Goal: Information Seeking & Learning: Learn about a topic

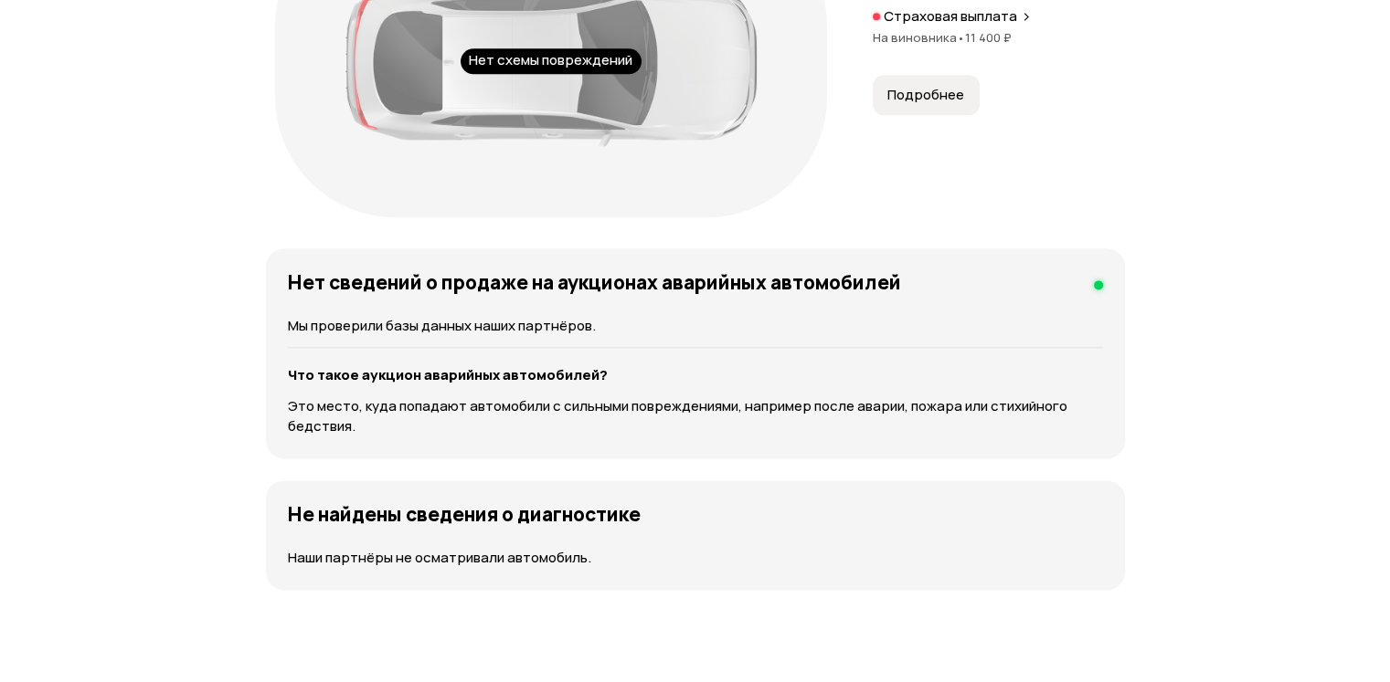
scroll to position [2101, 0]
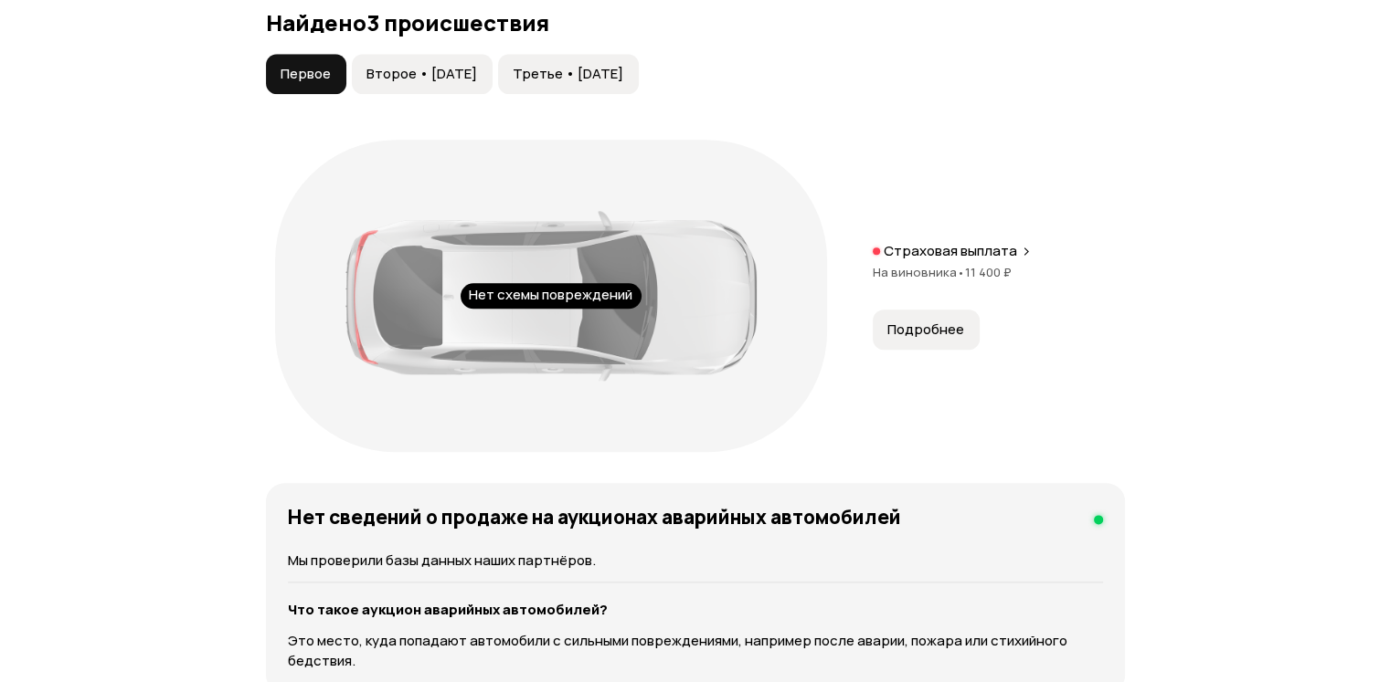
click at [412, 83] on span "Второе • [DATE]" at bounding box center [421, 74] width 111 height 18
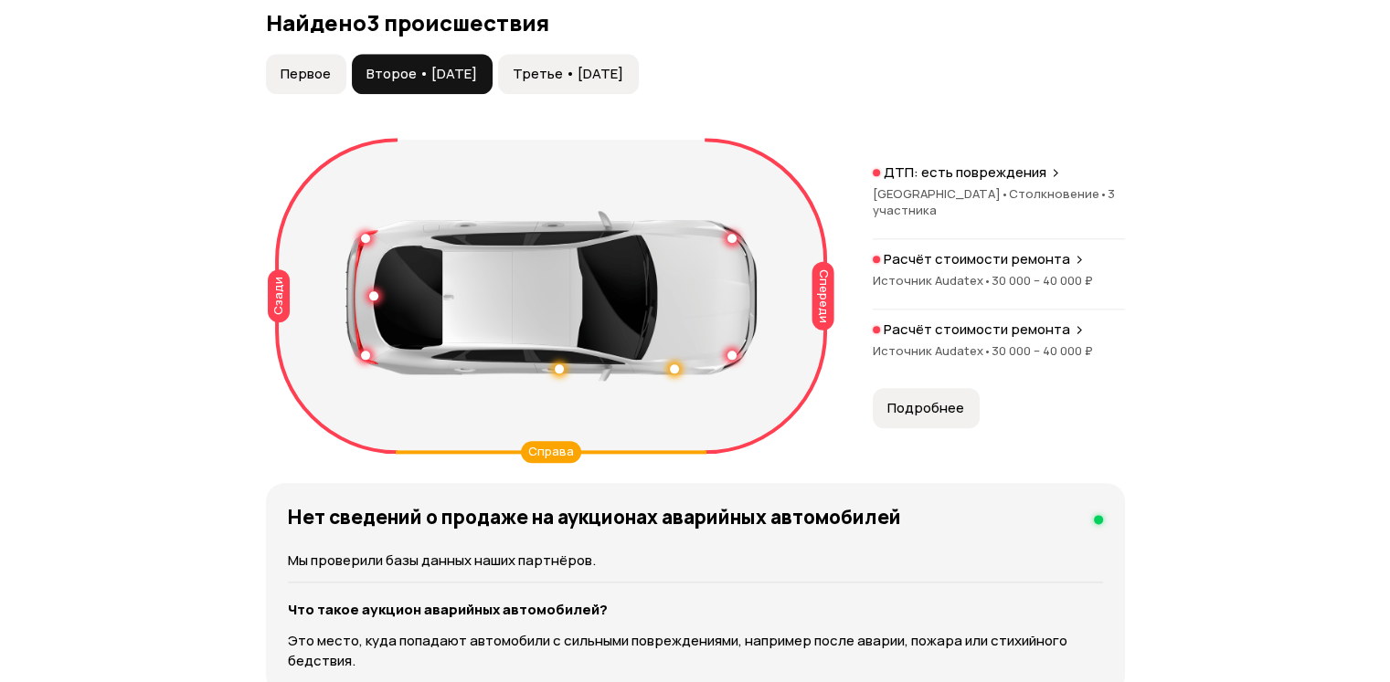
click at [299, 83] on span "Первое" at bounding box center [305, 74] width 50 height 18
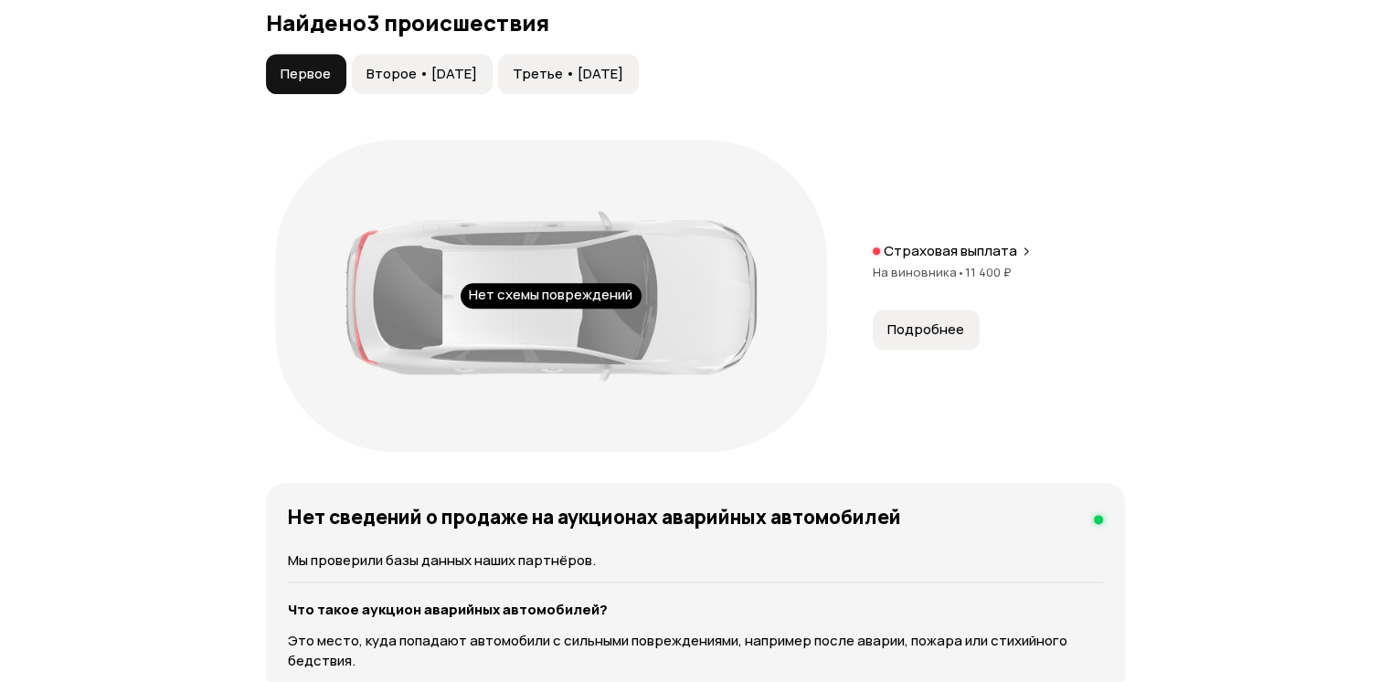
click at [421, 83] on span "Второе • [DATE]" at bounding box center [421, 74] width 111 height 18
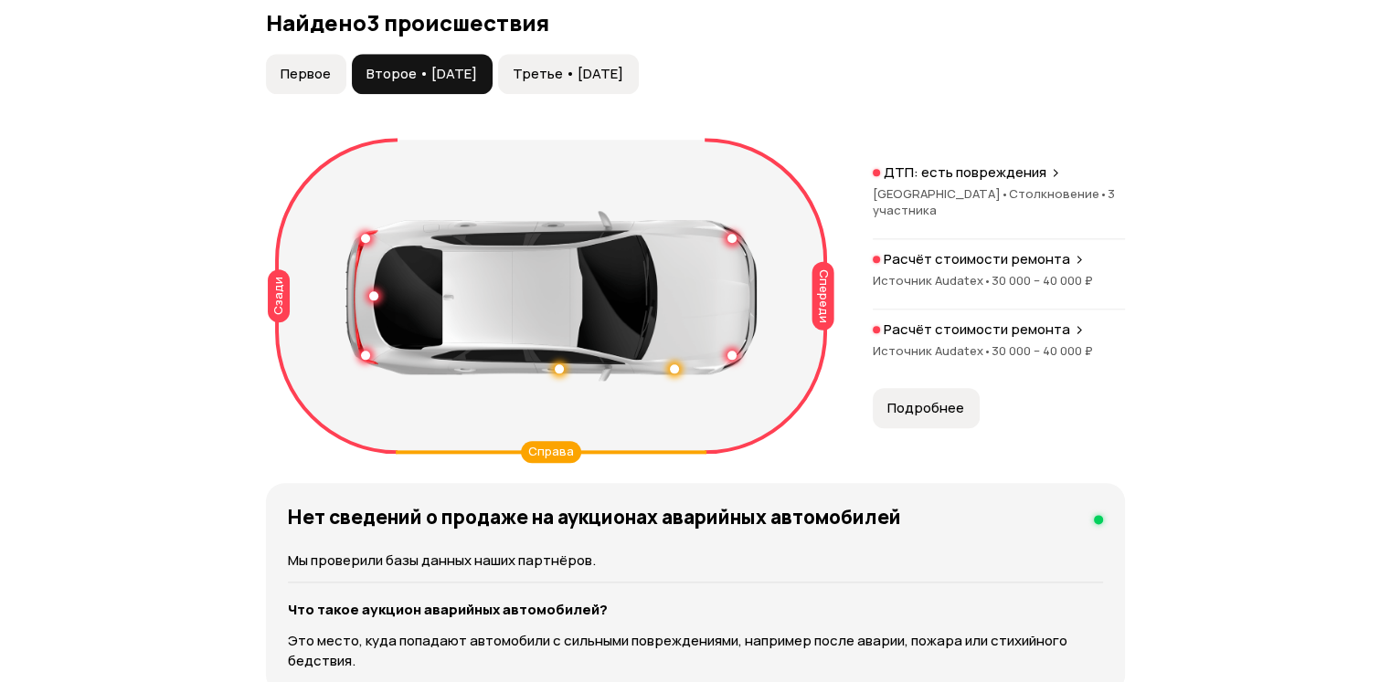
click at [278, 94] on button "Первое" at bounding box center [306, 74] width 80 height 40
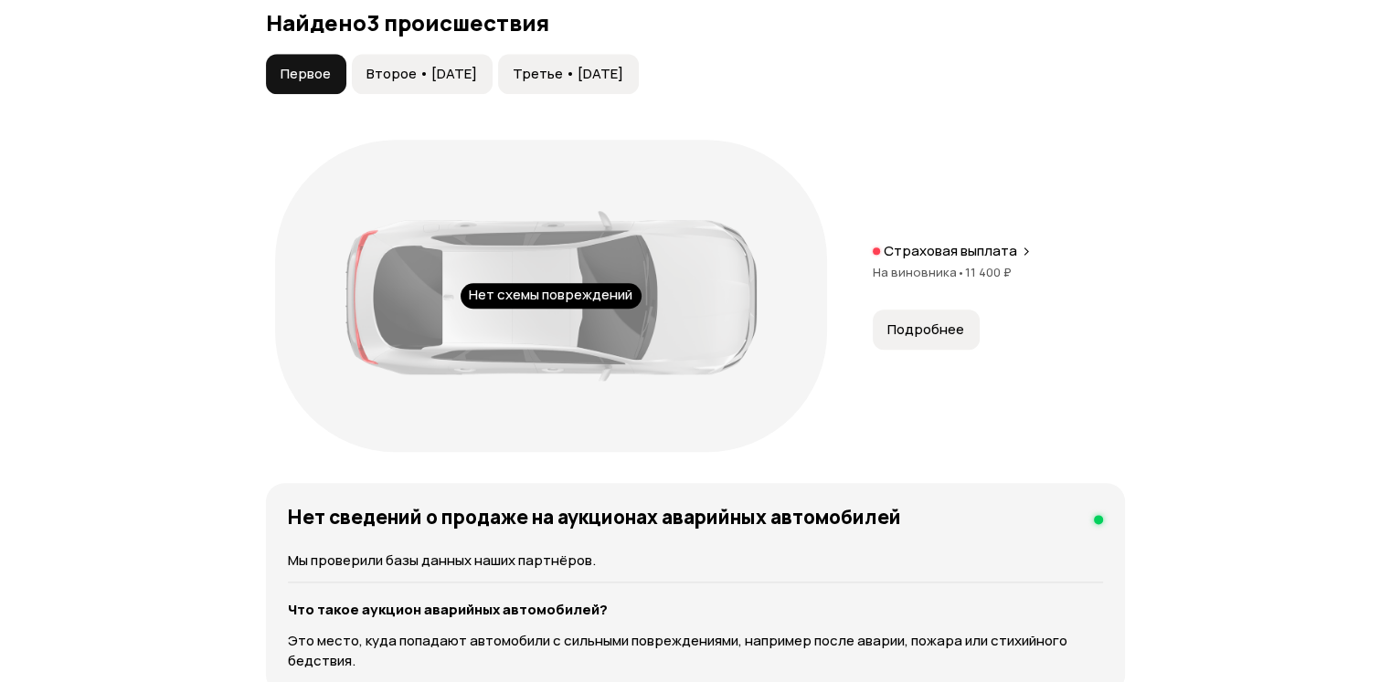
click at [391, 83] on span "Второе • [DATE]" at bounding box center [421, 74] width 111 height 18
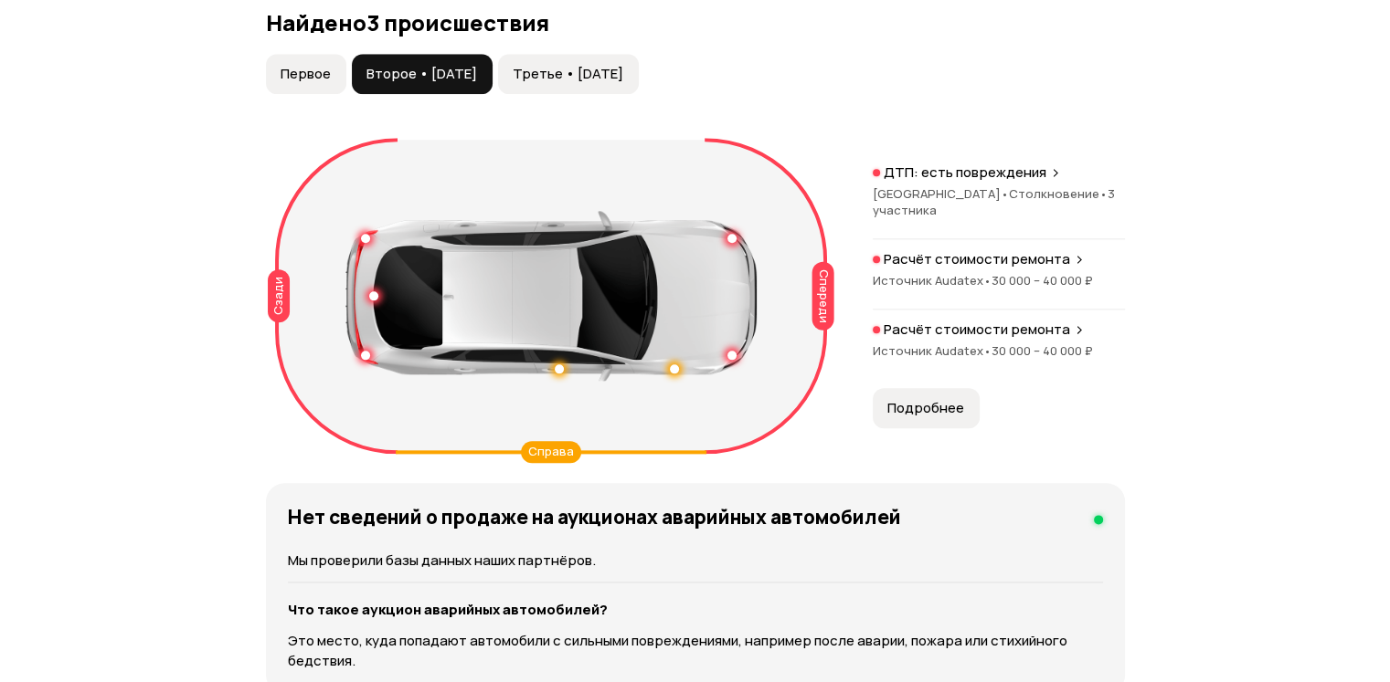
click at [267, 94] on button "Первое" at bounding box center [306, 74] width 80 height 40
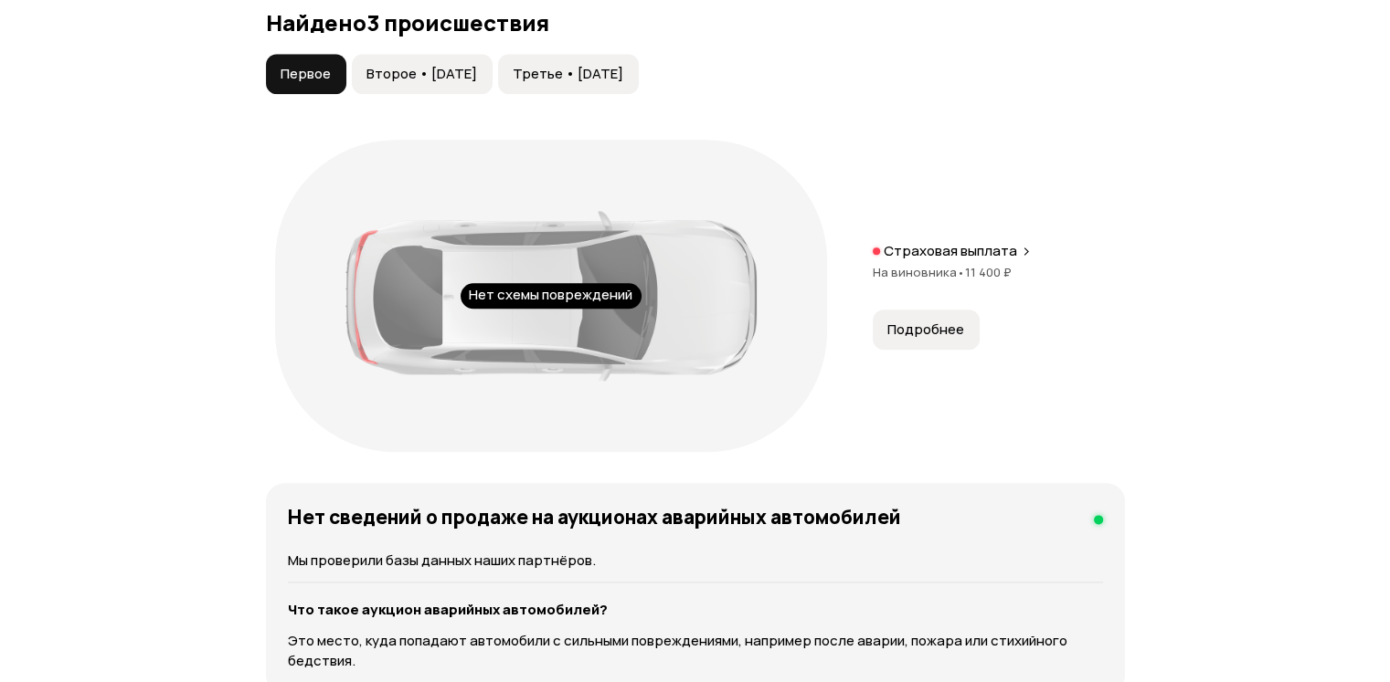
click at [370, 83] on span "Второе • [DATE]" at bounding box center [421, 74] width 111 height 18
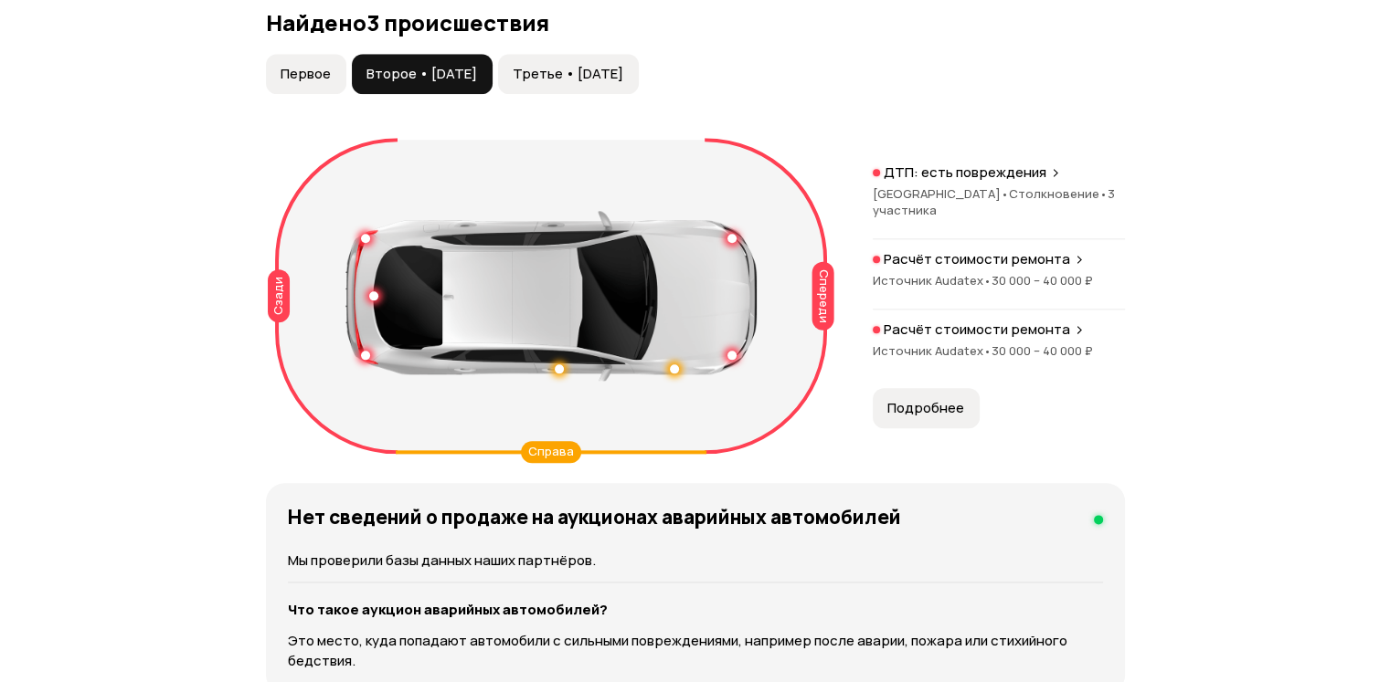
click at [378, 83] on span "Второе • [DATE]" at bounding box center [421, 74] width 111 height 18
click at [297, 83] on span "Первое" at bounding box center [305, 74] width 50 height 18
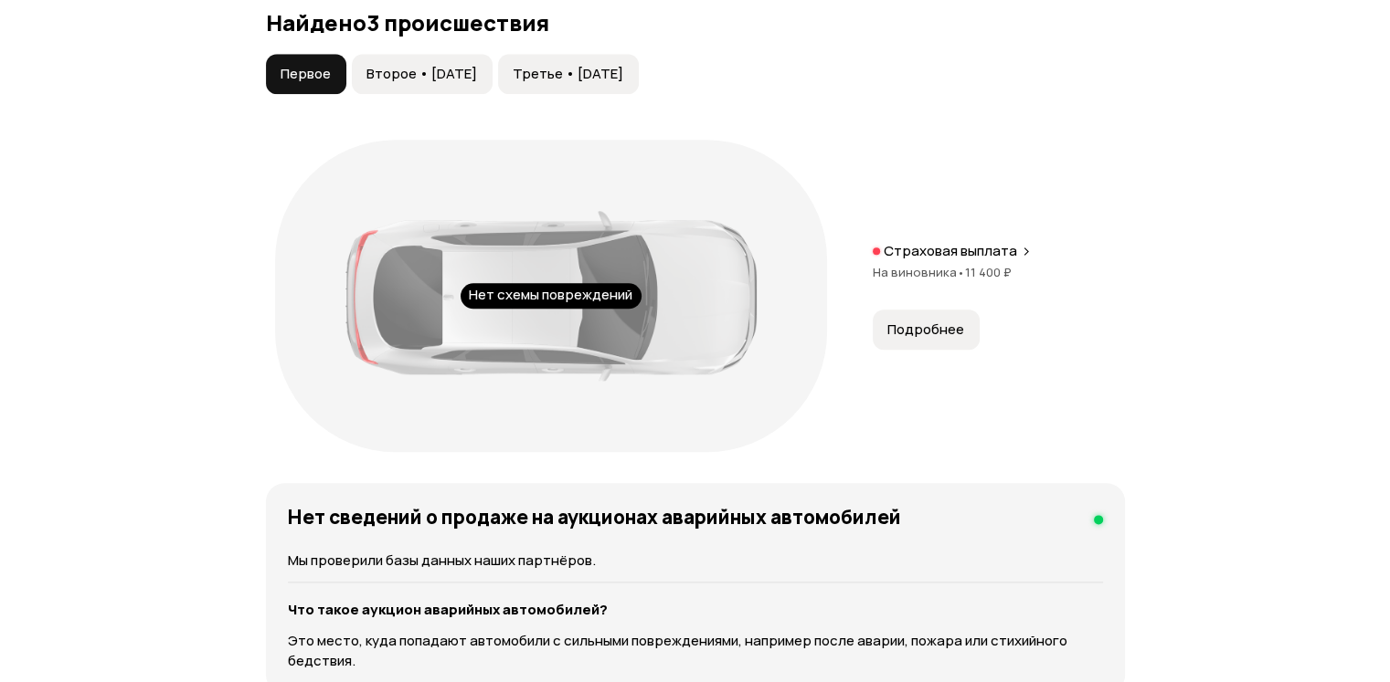
click at [392, 94] on button "Второе • [DATE]" at bounding box center [422, 74] width 141 height 40
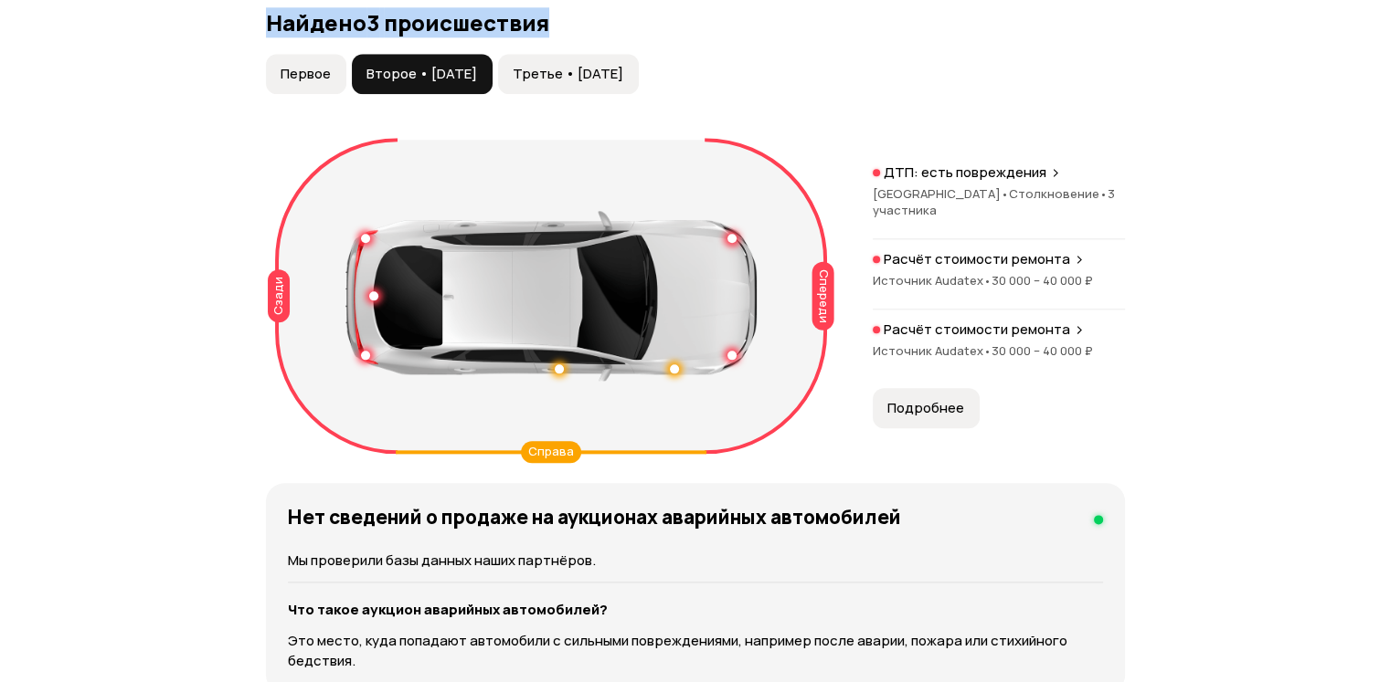
drag, startPoint x: 259, startPoint y: 72, endPoint x: 598, endPoint y: 68, distance: 339.0
click at [618, 36] on h3 "Найдено 3 происшествия" at bounding box center [695, 23] width 859 height 26
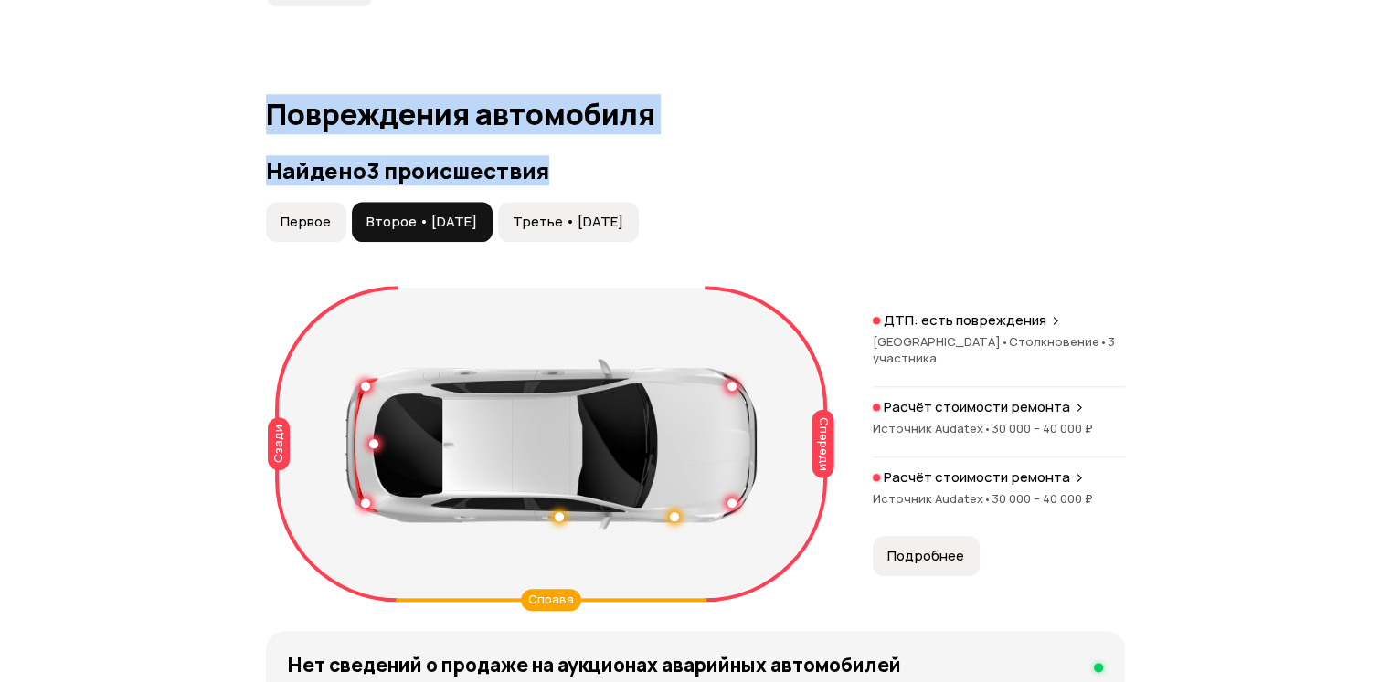
scroll to position [1943, 0]
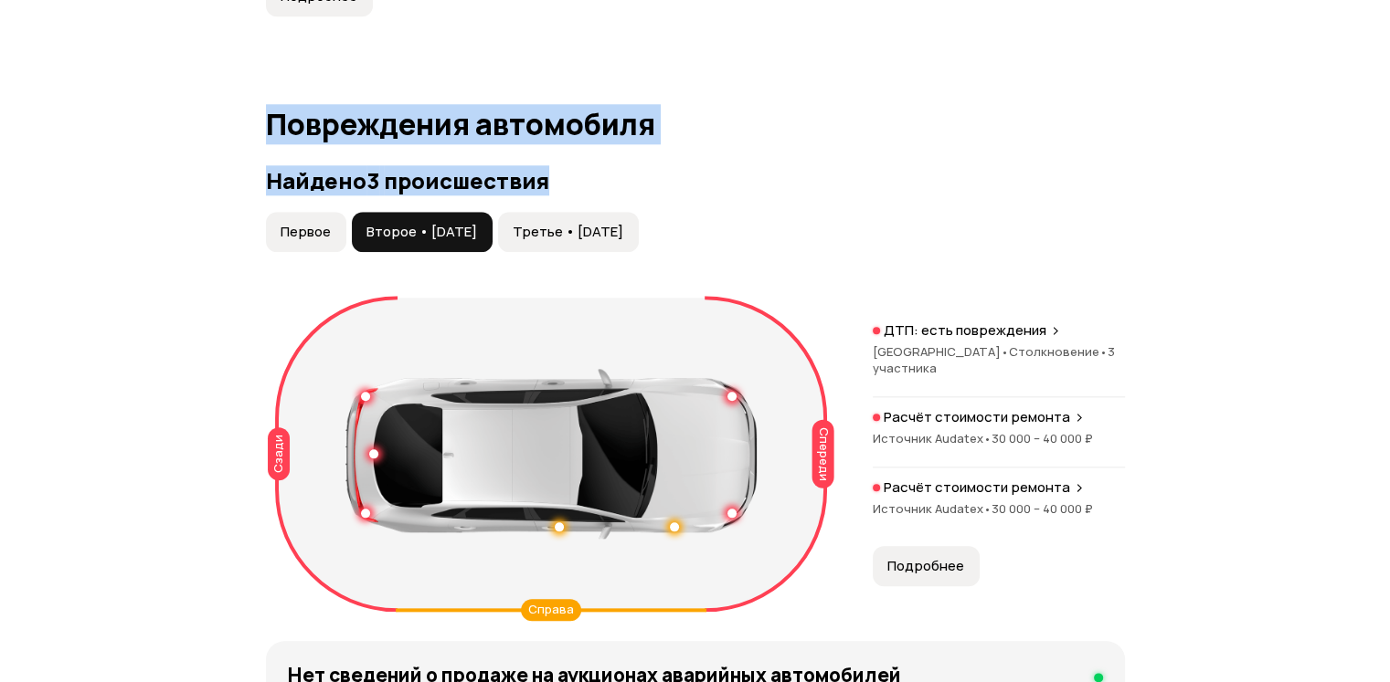
drag, startPoint x: 662, startPoint y: 56, endPoint x: 266, endPoint y: 180, distance: 415.5
click at [267, 181] on article "Повреждения автомобиля Найдено 3 происшествия Первое Второе • [DATE] Третье • […" at bounding box center [695, 545] width 859 height 875
click at [271, 141] on h1 "Повреждения автомобиля" at bounding box center [695, 124] width 859 height 33
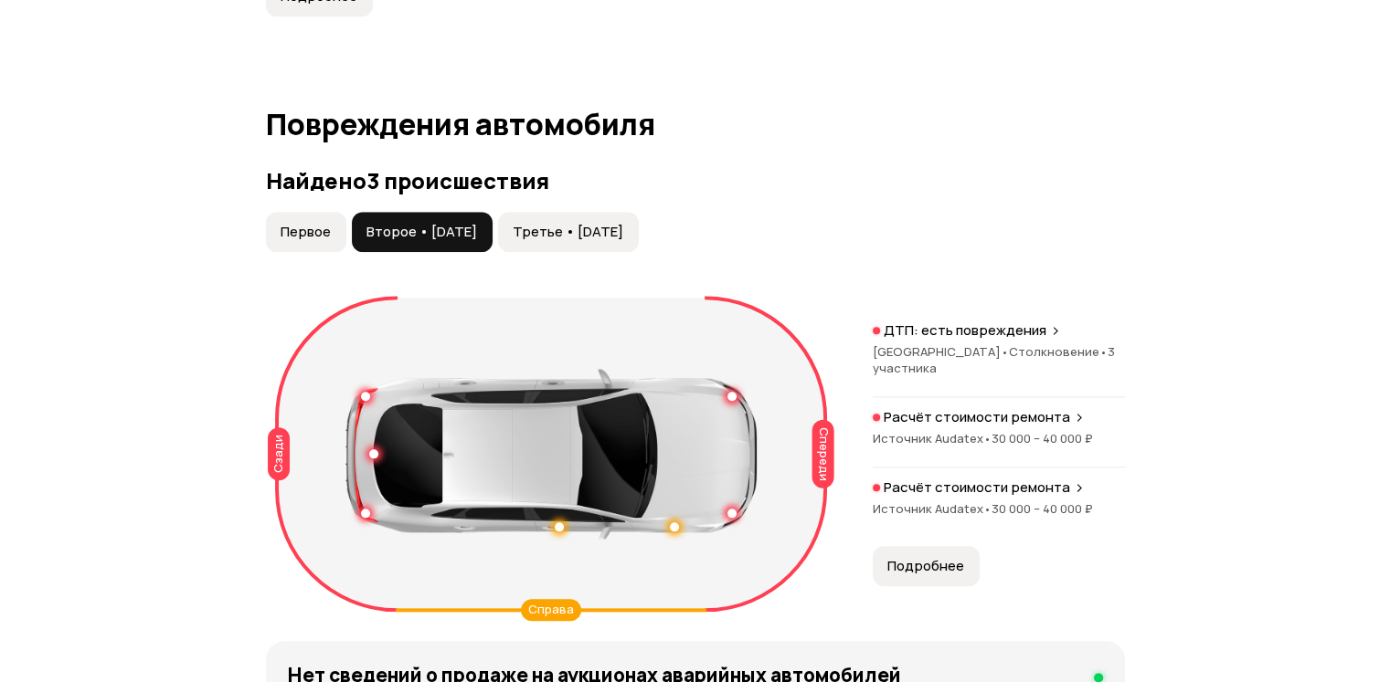
click at [893, 254] on div "Найдено 3 происшествия Первое Второе • [DATE] Третье • [DATE] Спереди Сзади Спр…" at bounding box center [695, 393] width 859 height 451
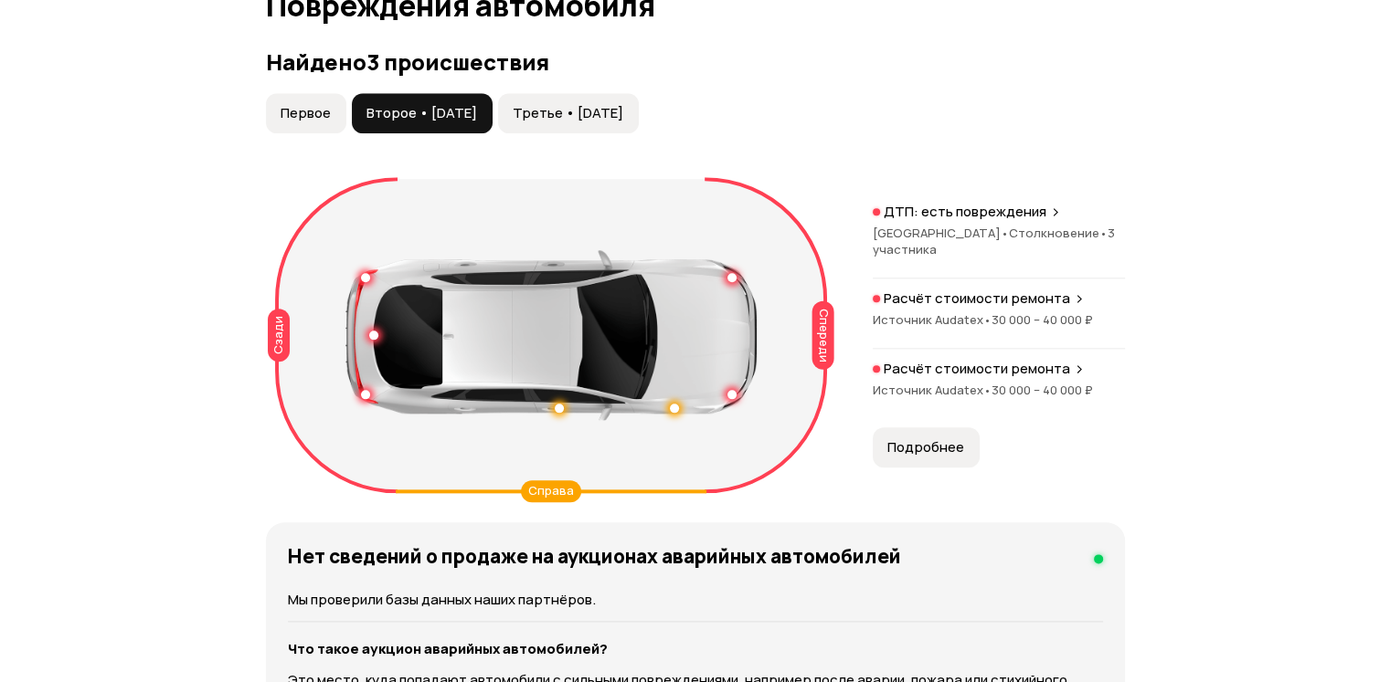
scroll to position [2126, 0]
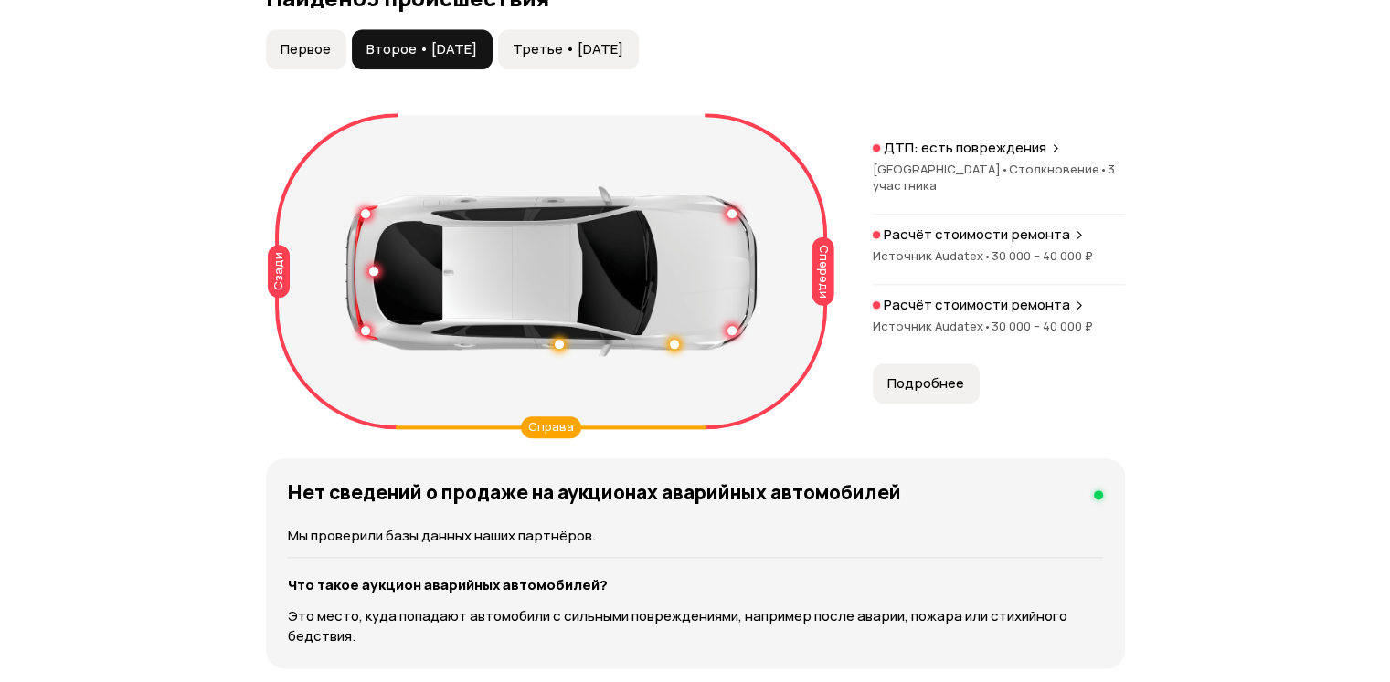
click at [940, 177] on span "[GEOGRAPHIC_DATA] •" at bounding box center [941, 169] width 136 height 16
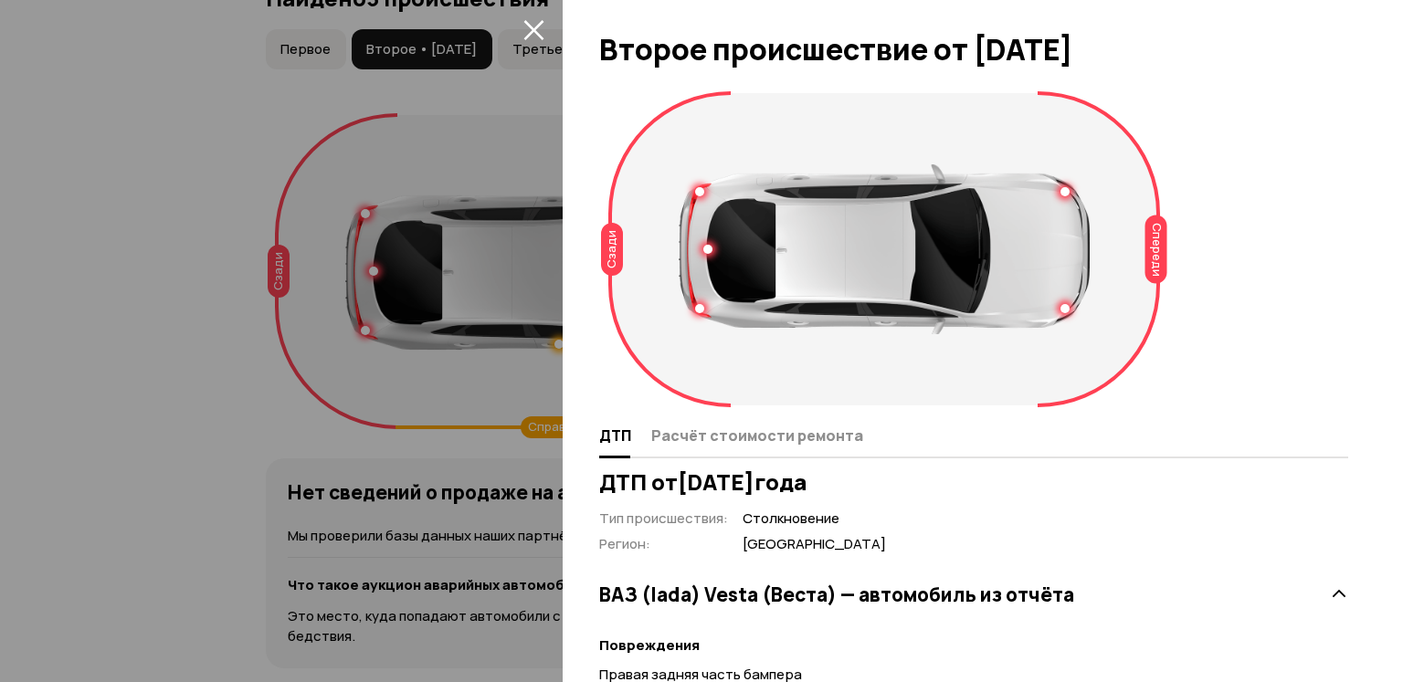
click at [536, 34] on icon "закрыть" at bounding box center [534, 29] width 21 height 21
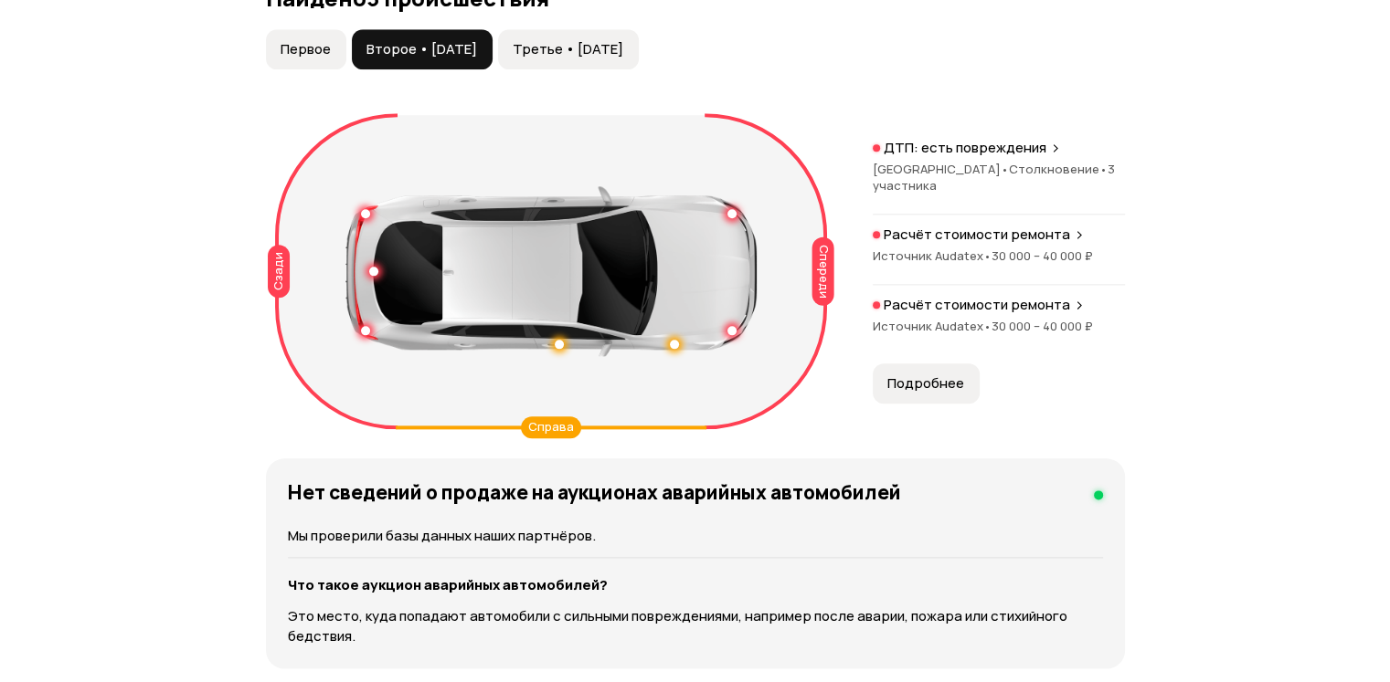
click at [315, 69] on button "Первое" at bounding box center [306, 49] width 80 height 40
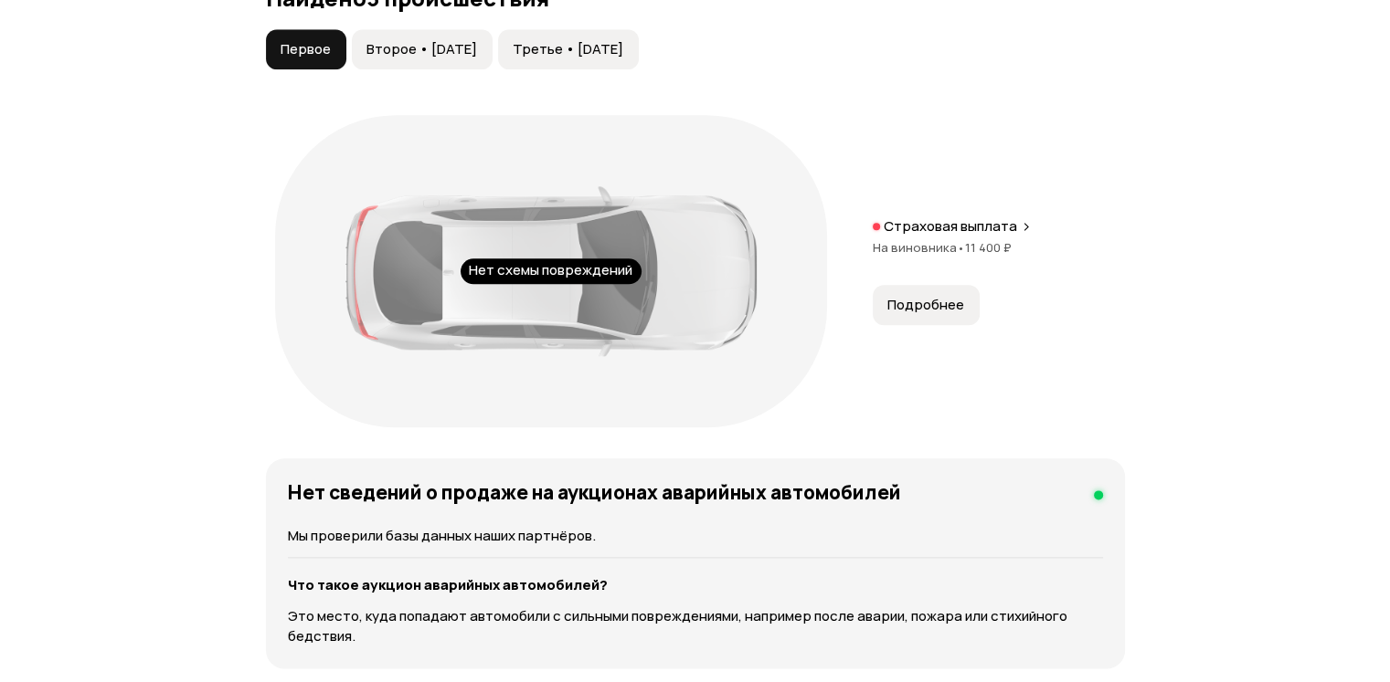
click at [1074, 270] on div "Нет схемы повреждений Страховая выплата На виновника • 11 400 ₽ Подробнее" at bounding box center [695, 271] width 859 height 331
click at [888, 255] on div "Нет схемы повреждений Страховая выплата На виновника • 11 400 ₽ Подробнее" at bounding box center [695, 271] width 859 height 331
click at [921, 236] on p "Страховая выплата" at bounding box center [950, 226] width 133 height 18
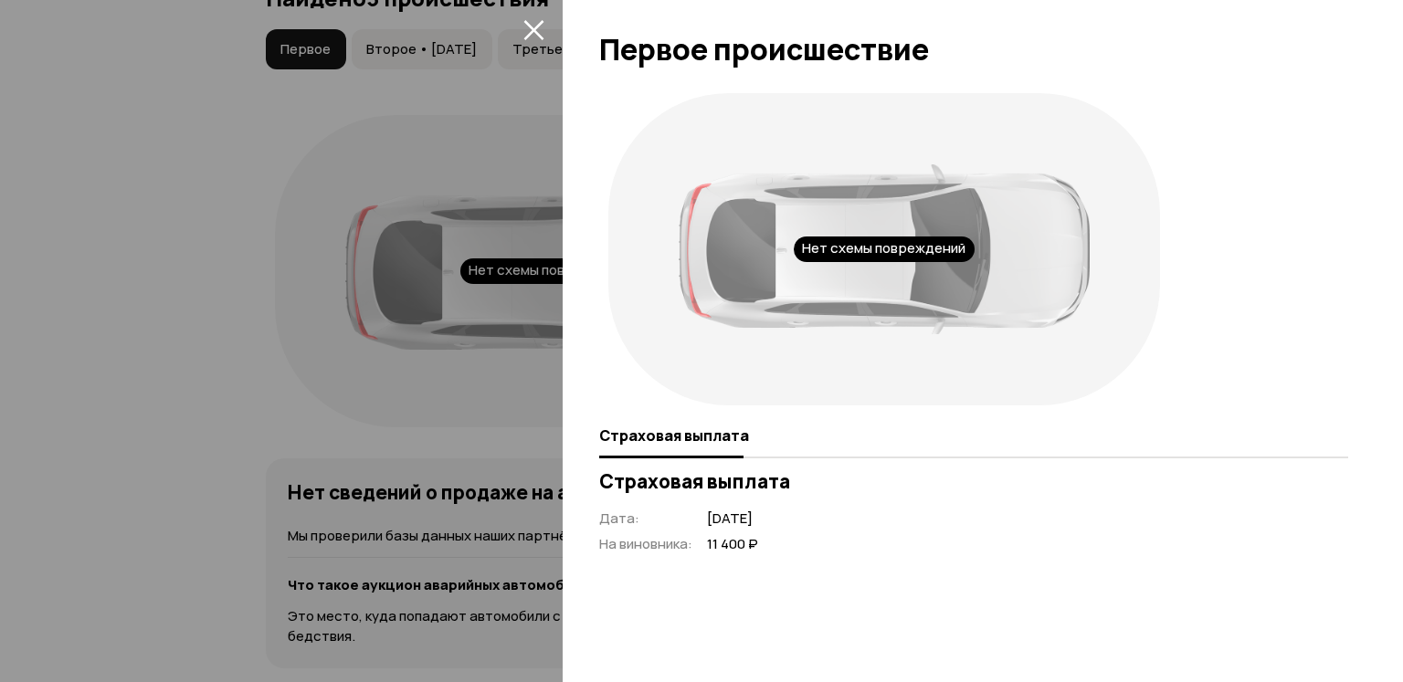
click at [533, 28] on icon "закрыть" at bounding box center [534, 30] width 20 height 20
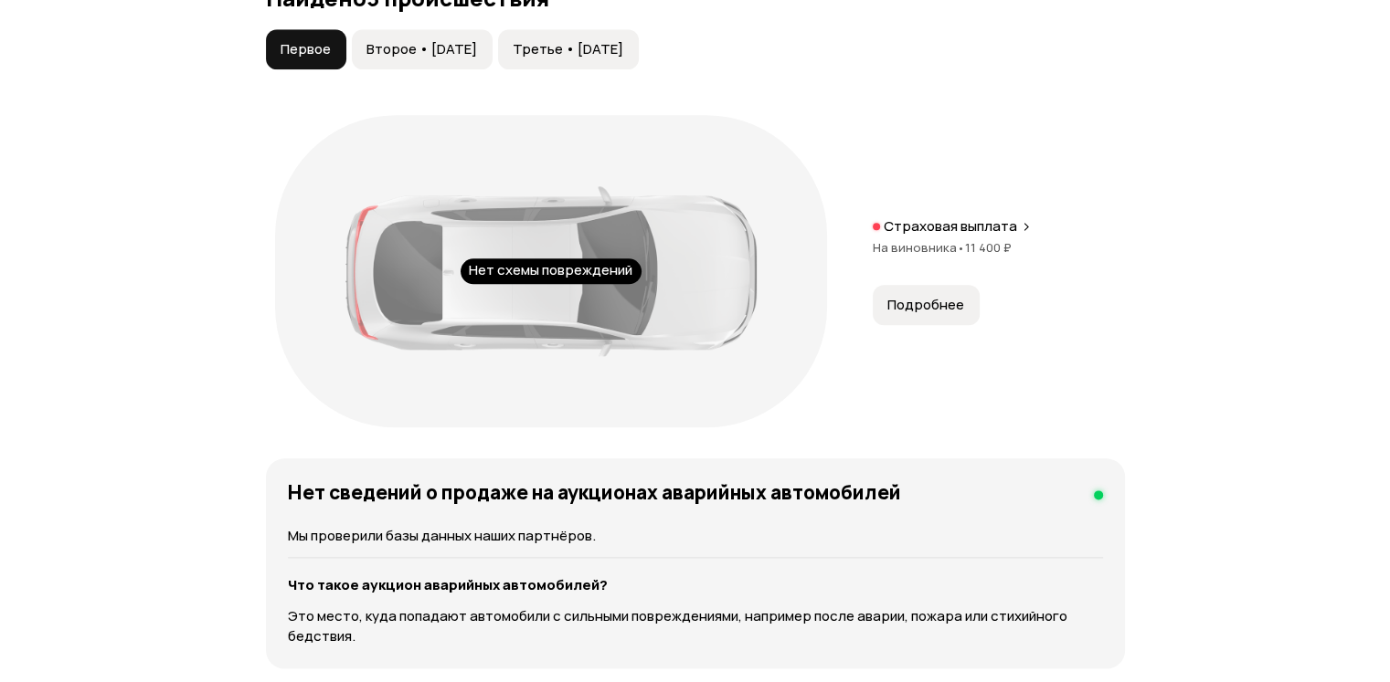
click at [381, 58] on span "Второе • [DATE]" at bounding box center [421, 49] width 111 height 18
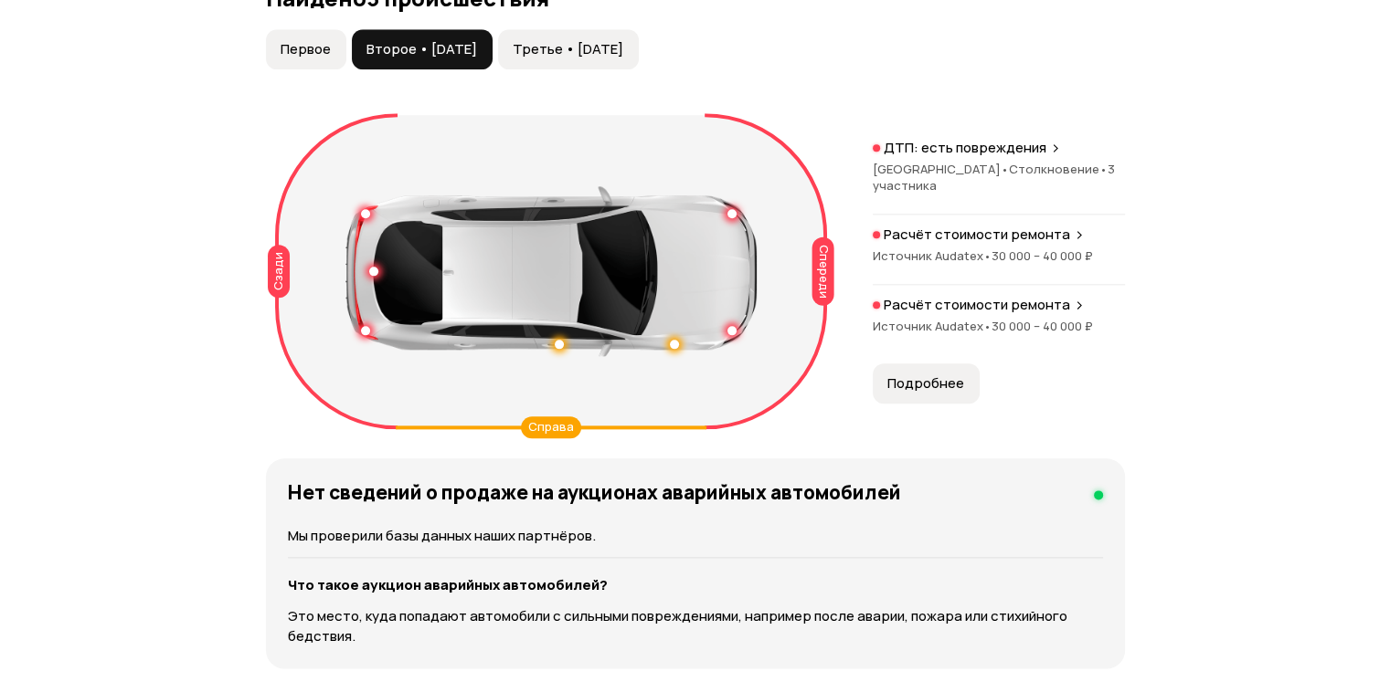
click at [924, 393] on span "Подробнее" at bounding box center [925, 384] width 77 height 18
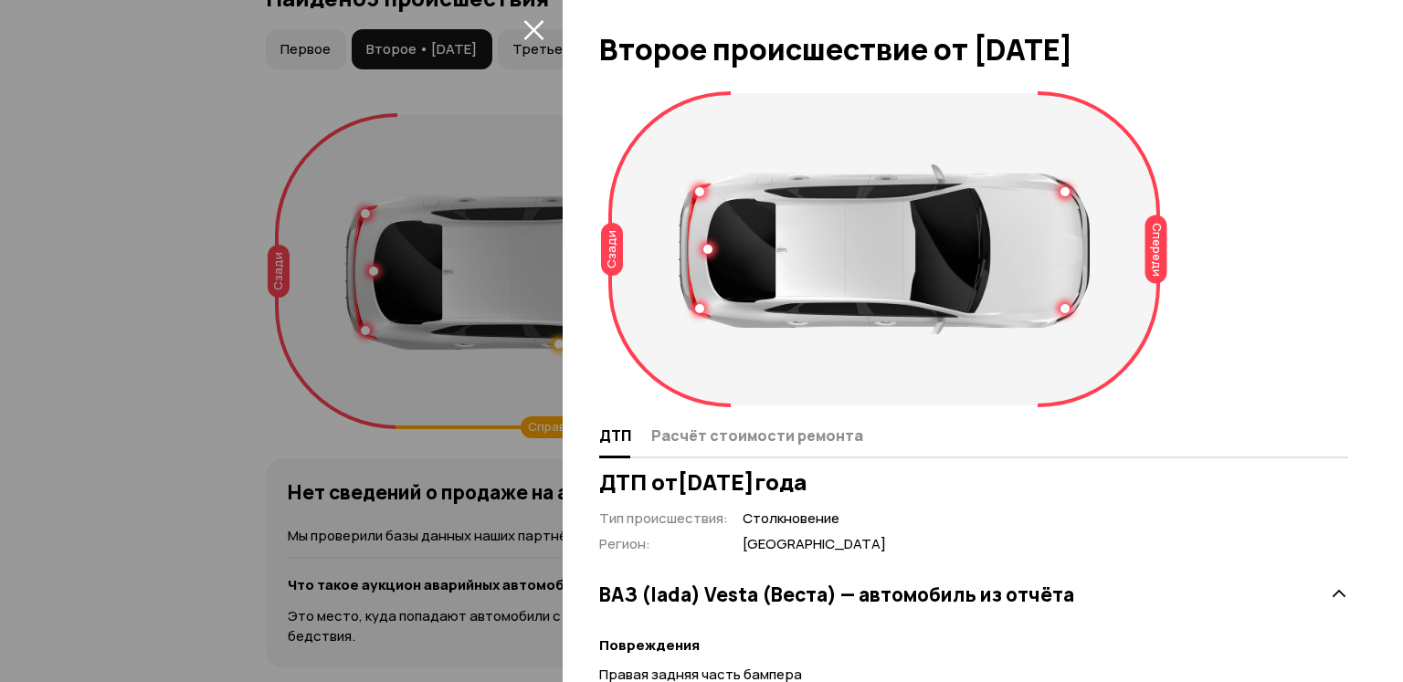
click at [512, 28] on div at bounding box center [701, 341] width 1403 height 682
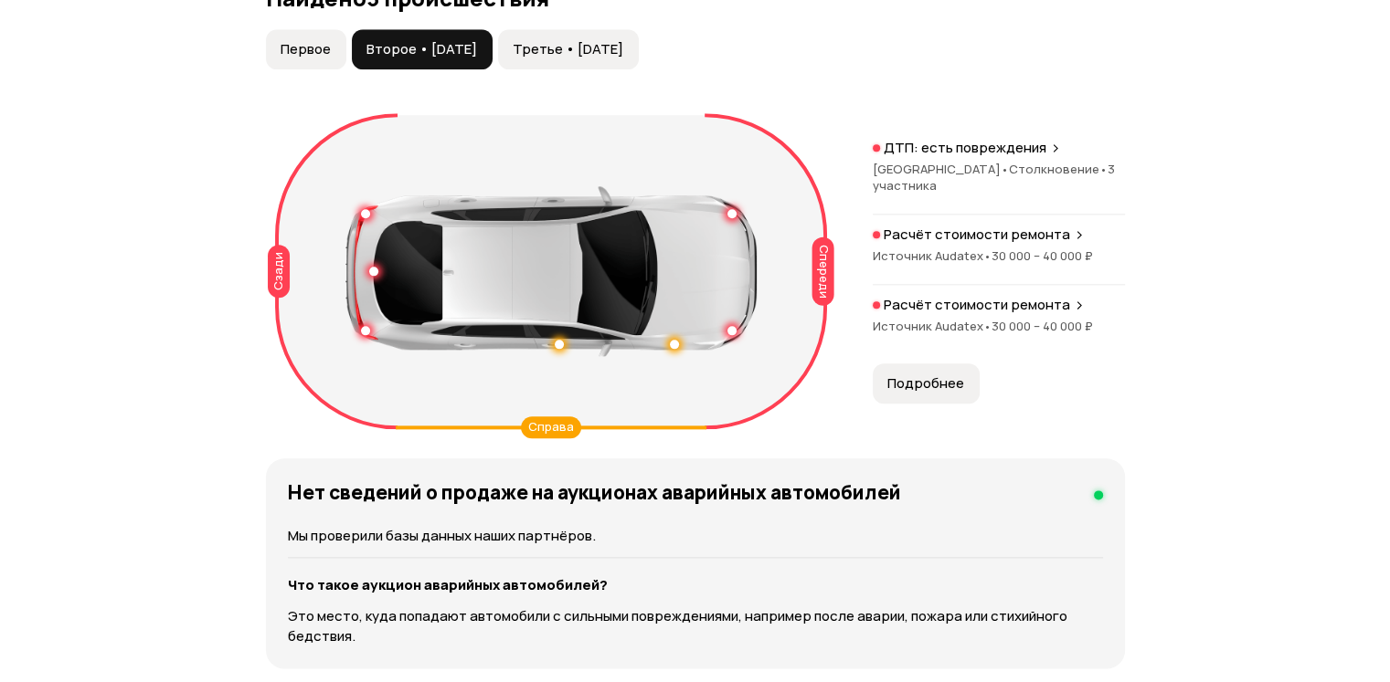
click at [959, 314] on p "Расчёт стоимости ремонта" at bounding box center [977, 305] width 186 height 18
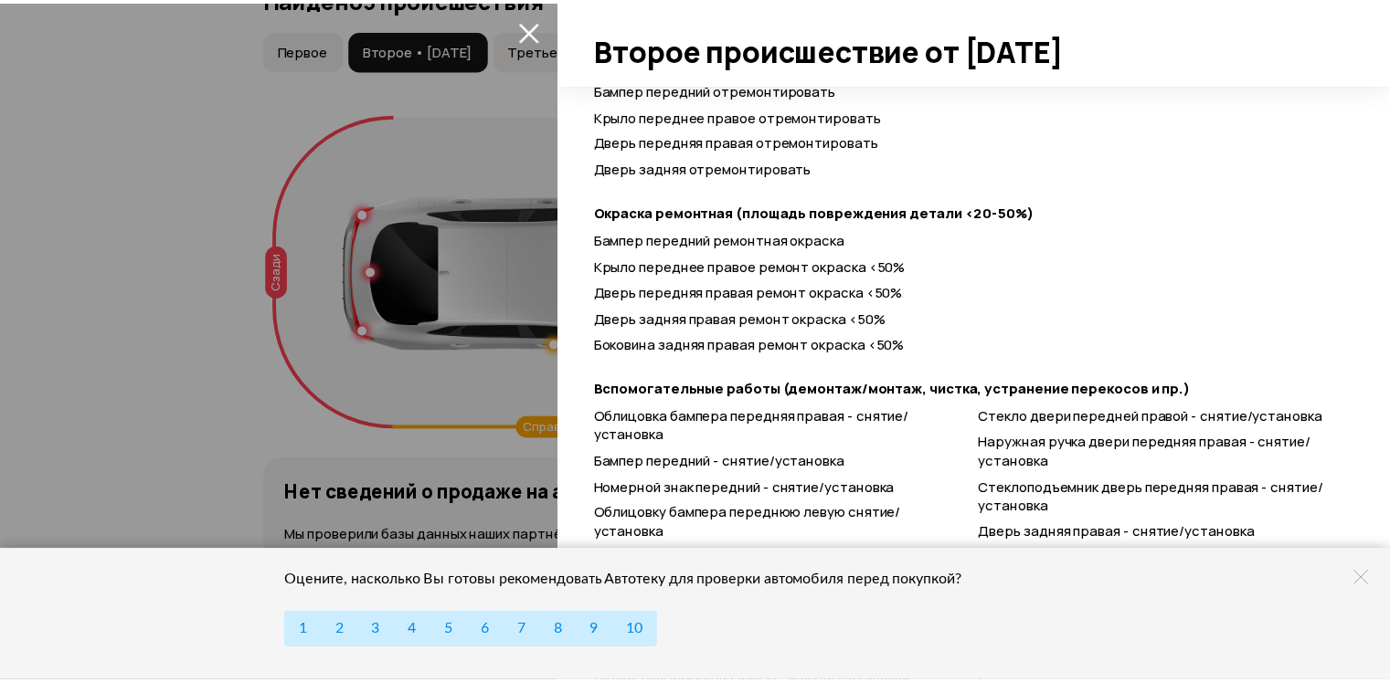
scroll to position [424, 0]
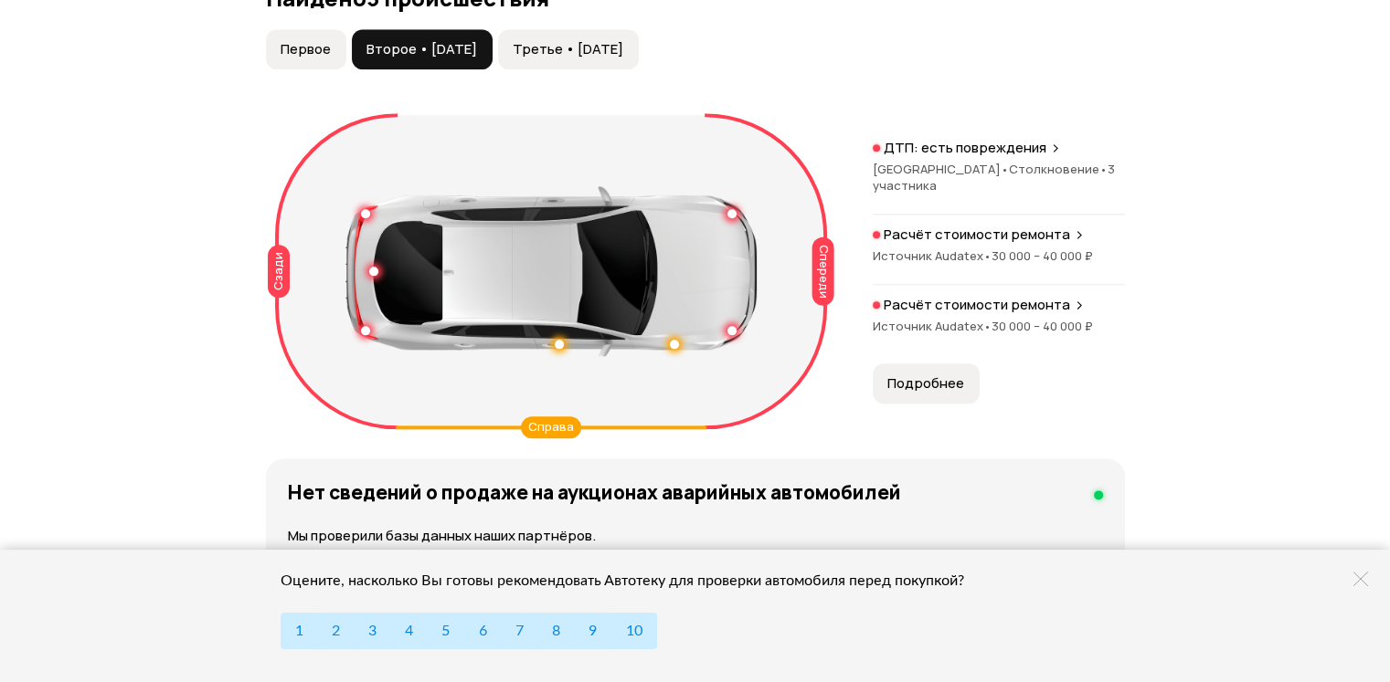
click at [591, 69] on button "Третье • [DATE]" at bounding box center [568, 49] width 141 height 40
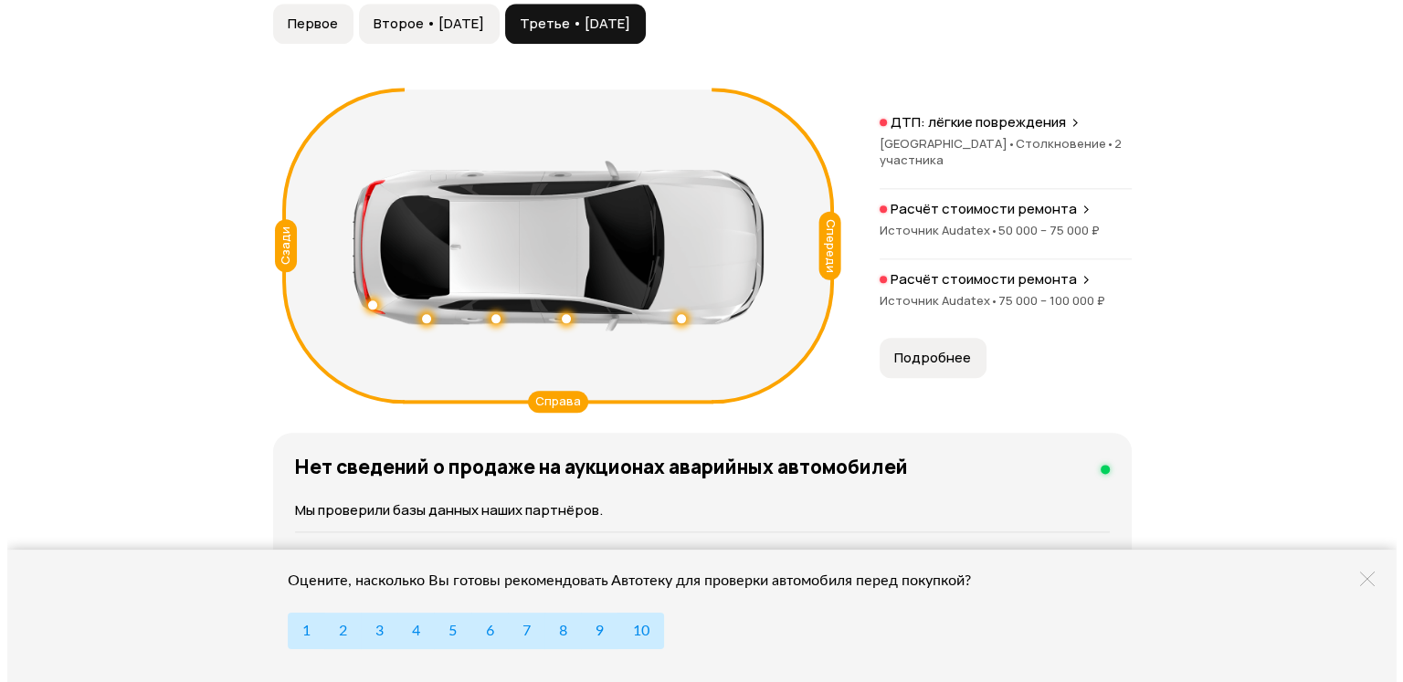
scroll to position [2309, 0]
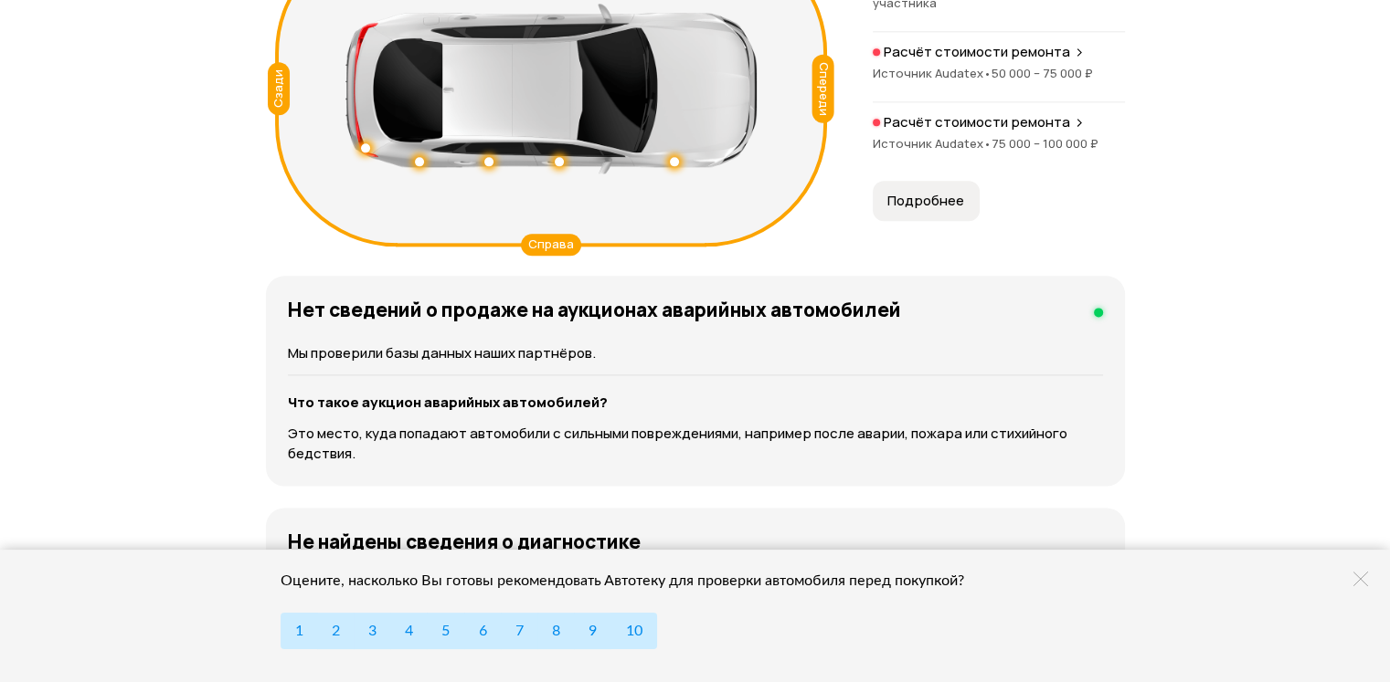
click at [947, 210] on span "Подробнее" at bounding box center [925, 201] width 77 height 18
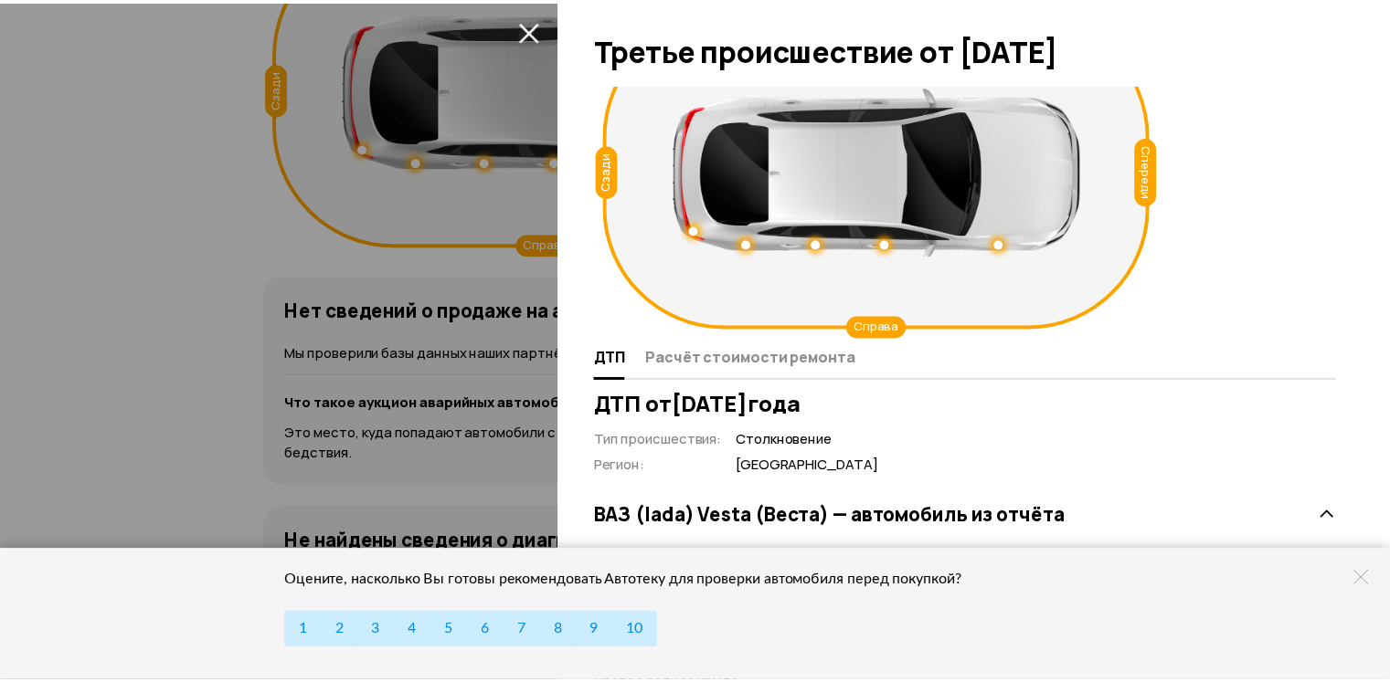
scroll to position [0, 0]
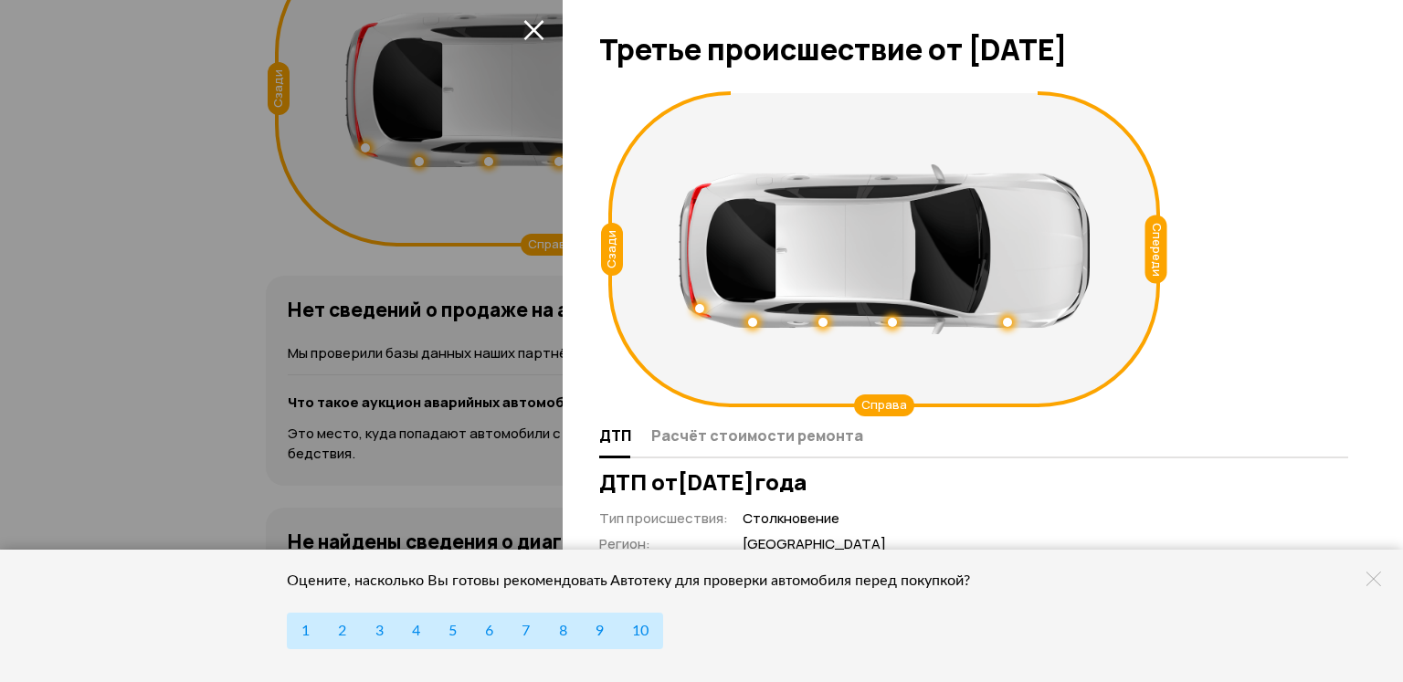
click at [525, 30] on icon "закрыть" at bounding box center [534, 29] width 21 height 21
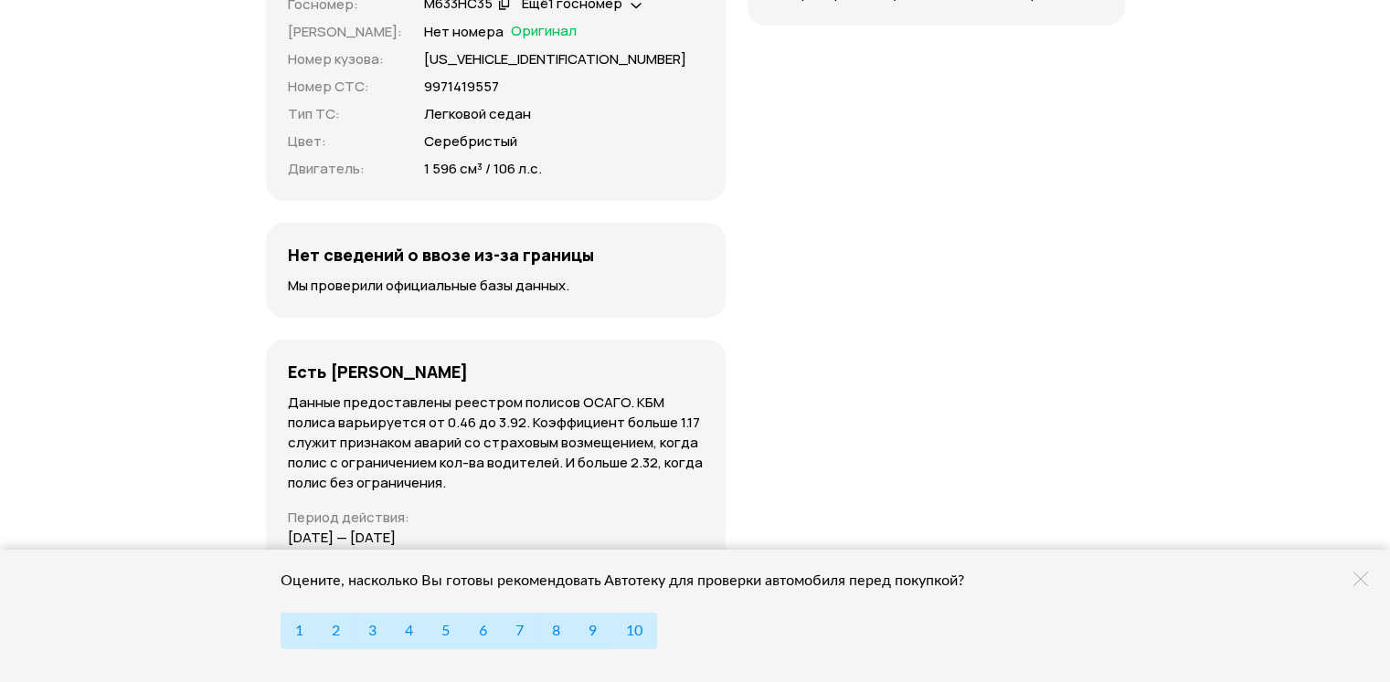
scroll to position [6420, 0]
